Goal: Find specific fact: Find specific fact

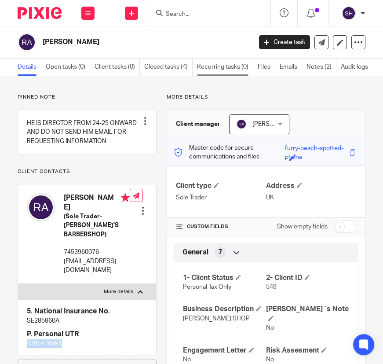
scroll to position [40, 0]
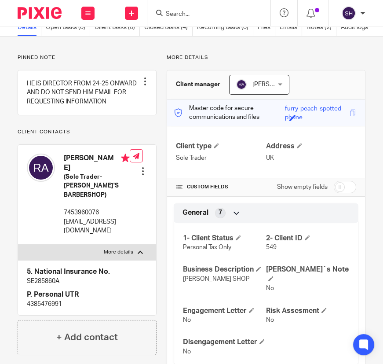
click at [198, 16] on input "Search" at bounding box center [204, 15] width 79 height 8
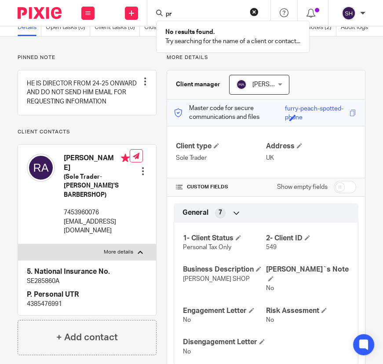
type input "p"
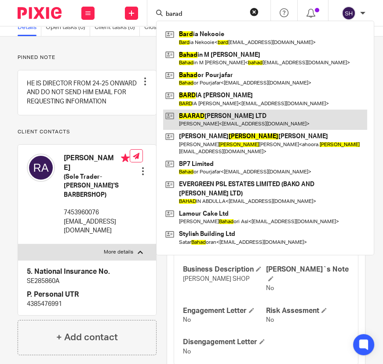
type input "barad"
click at [217, 121] on link at bounding box center [265, 120] width 204 height 20
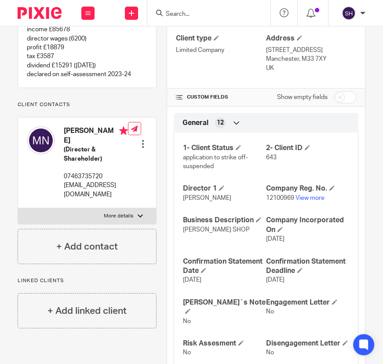
scroll to position [160, 0]
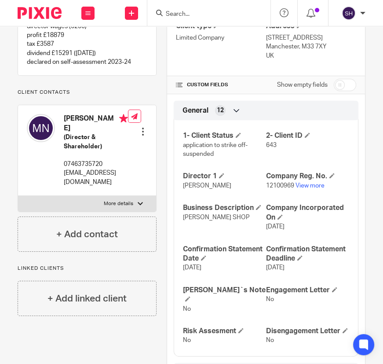
click at [145, 196] on label "More details" at bounding box center [87, 204] width 138 height 16
click at [18, 196] on input "More details" at bounding box center [18, 195] width 0 height 0
checkbox input "true"
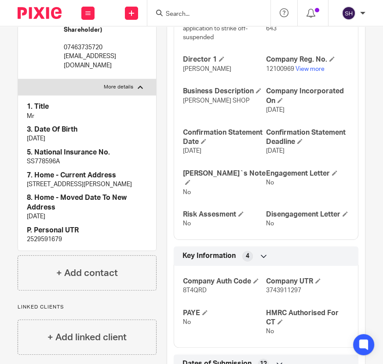
scroll to position [280, 0]
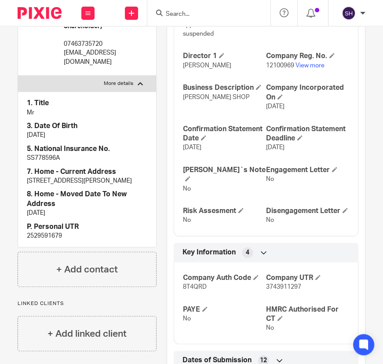
click at [60, 234] on p "2529591679" at bounding box center [87, 236] width 121 height 9
copy p "2529591679"
click at [274, 284] on span "3743911297" at bounding box center [283, 287] width 35 height 6
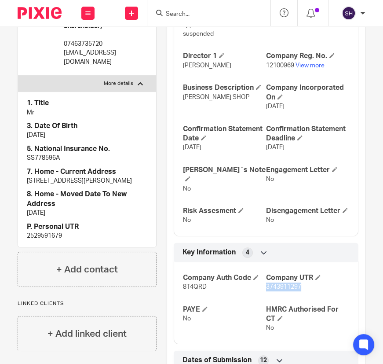
click at [274, 284] on span "3743911297" at bounding box center [283, 287] width 35 height 6
copy span "3743911297"
